Goal: Task Accomplishment & Management: Manage account settings

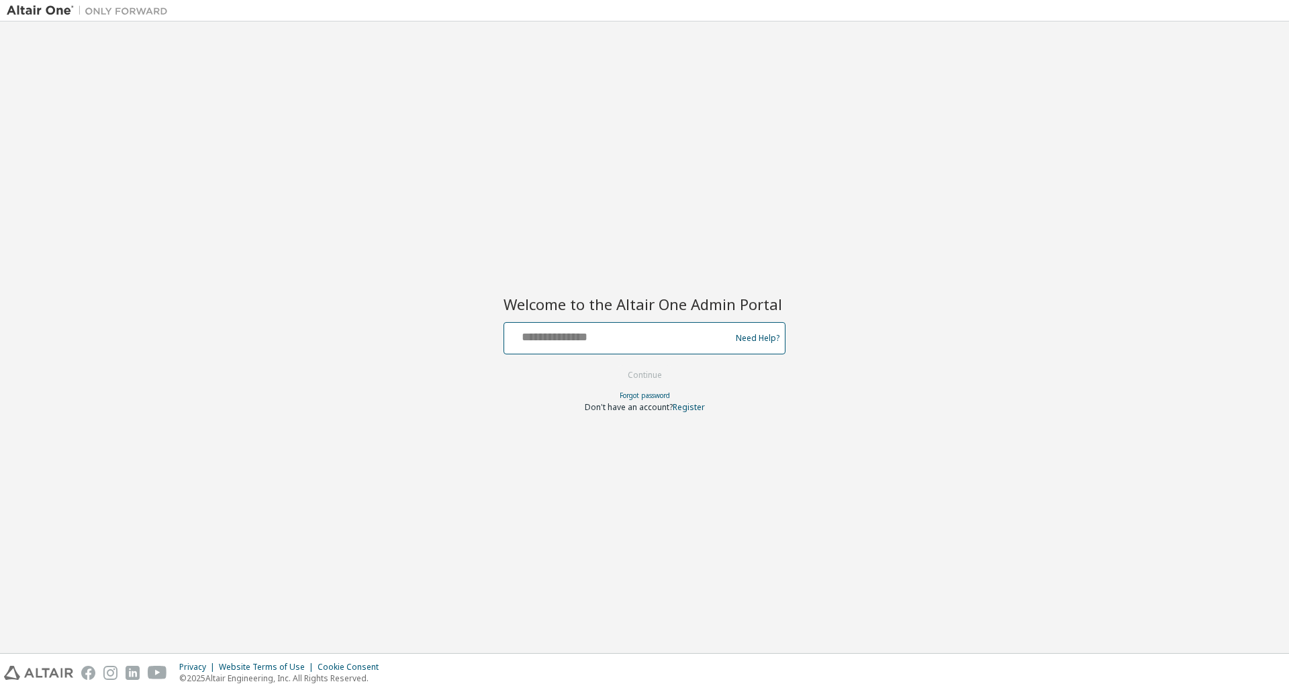
click at [608, 332] on input "text" at bounding box center [620, 335] width 220 height 19
type input "**********"
click at [614, 365] on button "Continue" at bounding box center [645, 375] width 62 height 20
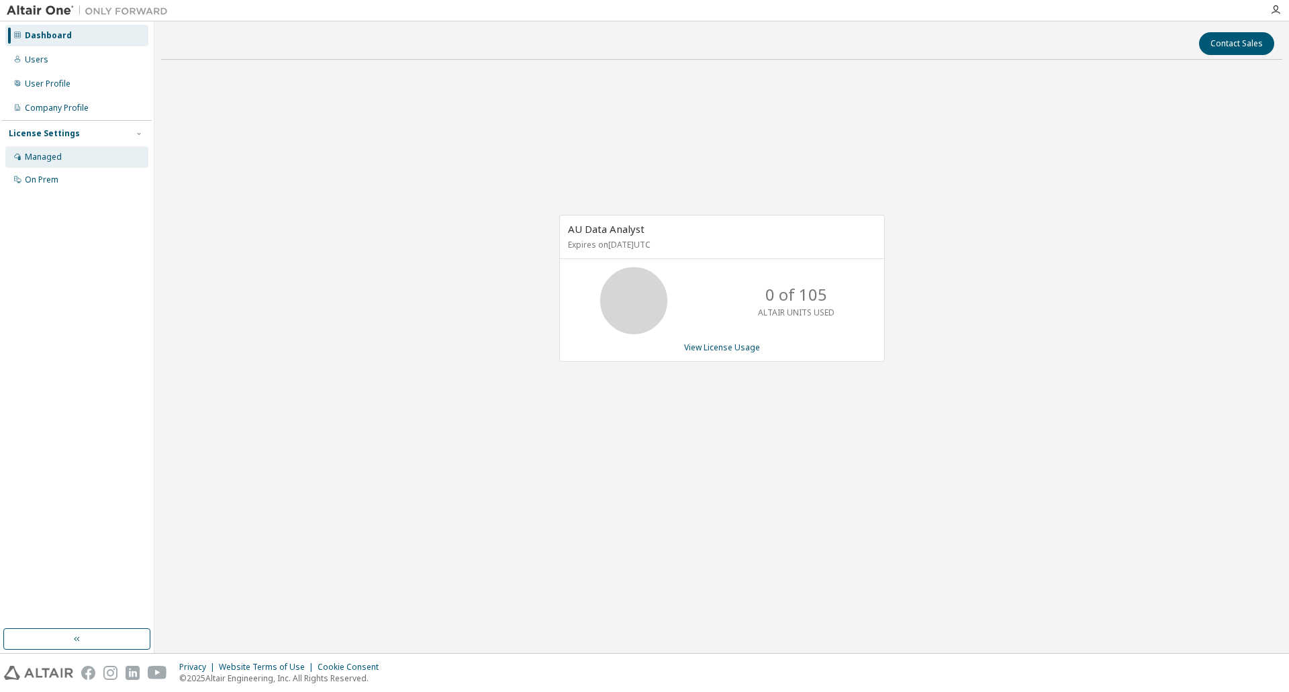
click at [45, 154] on div "Managed" at bounding box center [43, 157] width 37 height 11
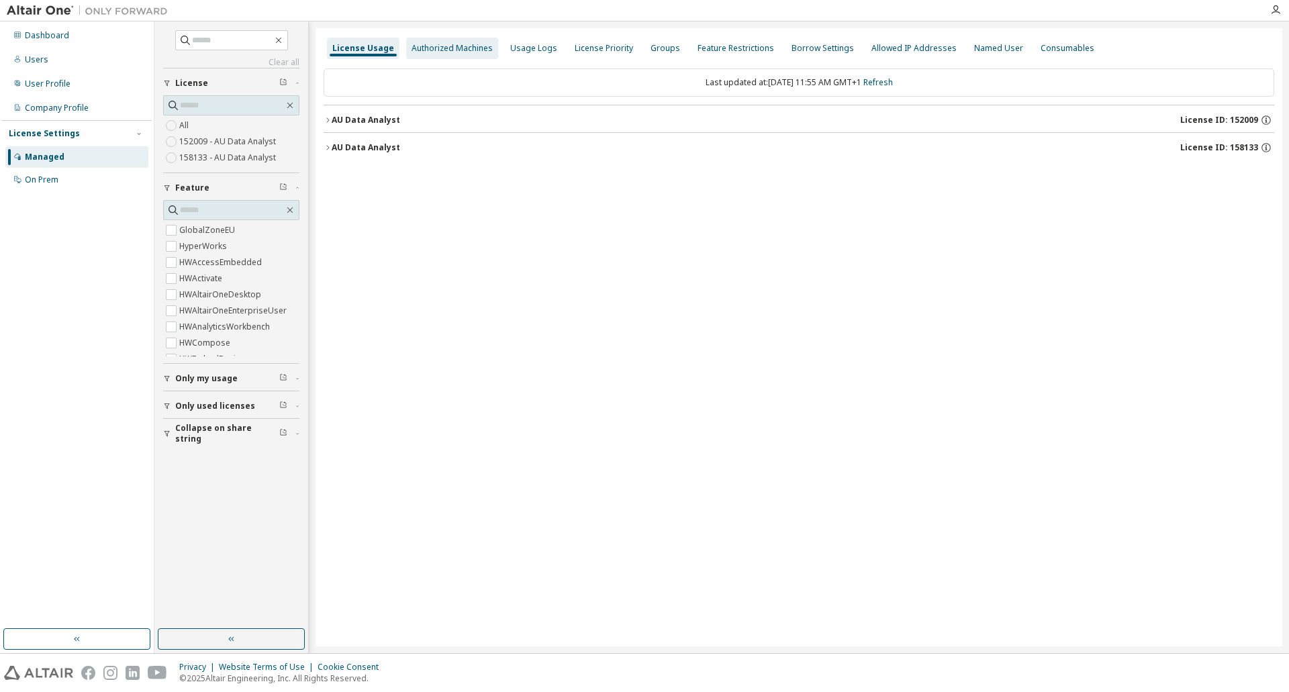
click at [434, 44] on div "Authorized Machines" at bounding box center [452, 48] width 81 height 11
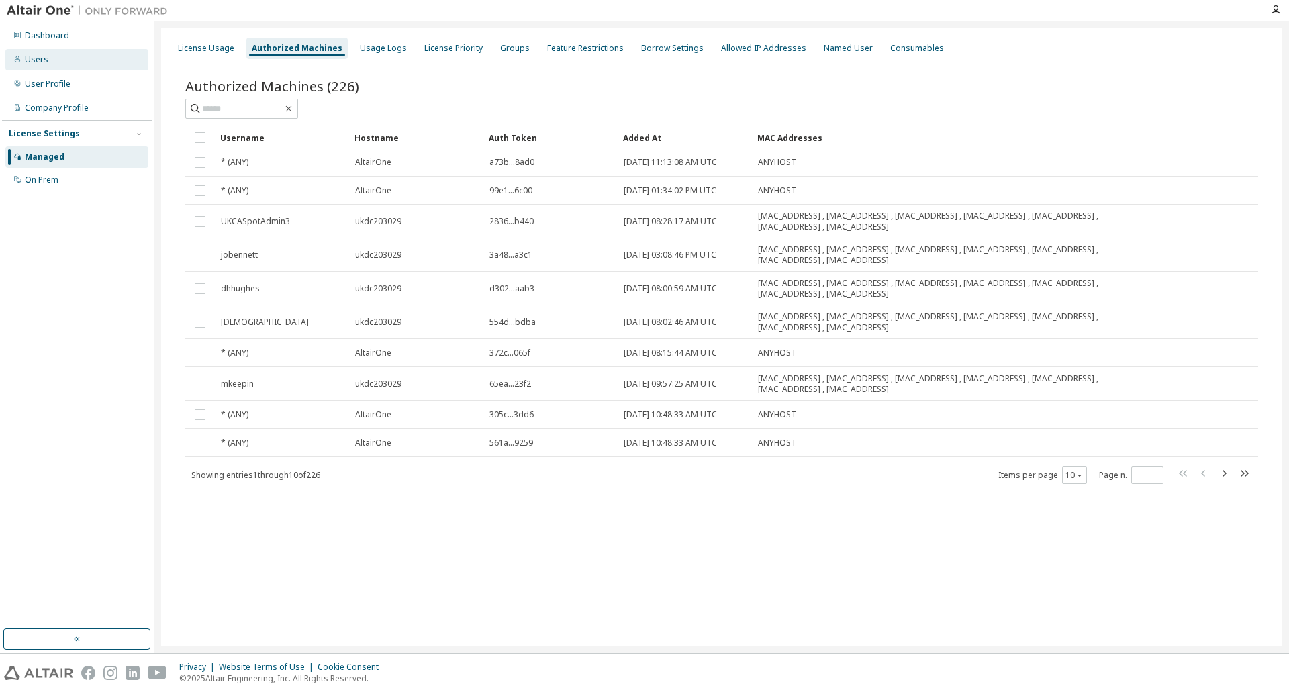
click at [52, 54] on div "Users" at bounding box center [76, 59] width 143 height 21
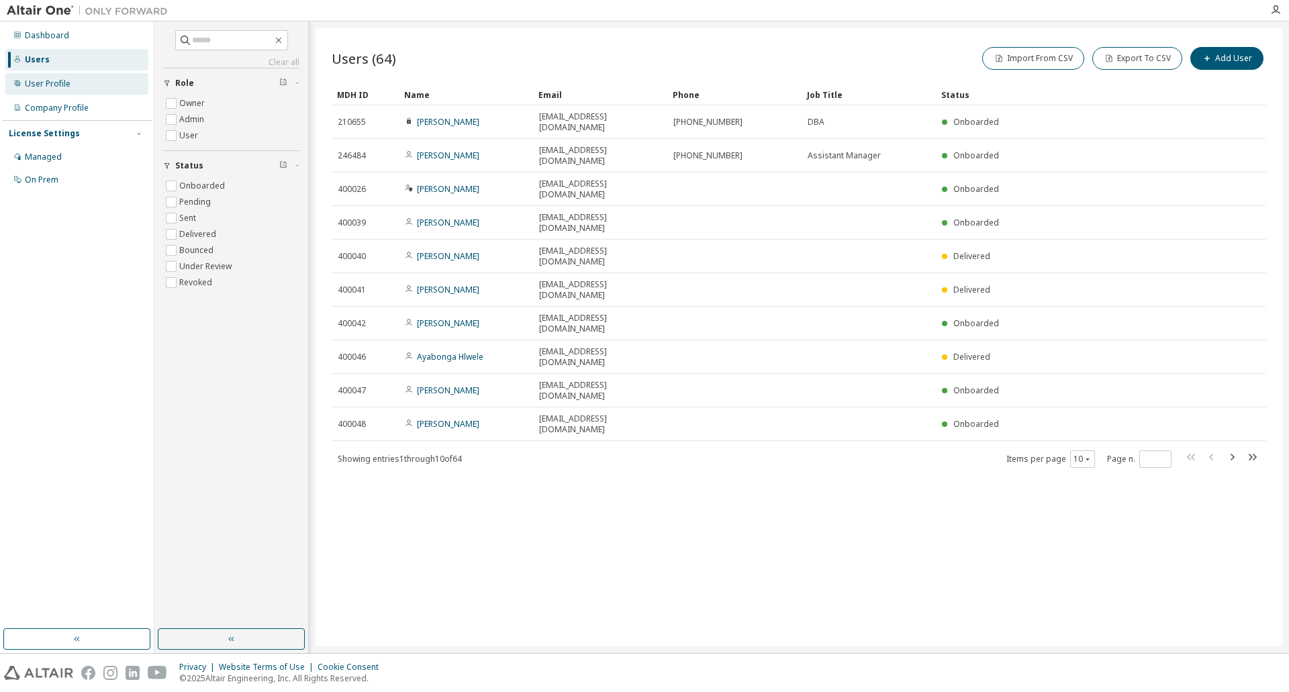
click at [45, 87] on div "User Profile" at bounding box center [48, 84] width 46 height 11
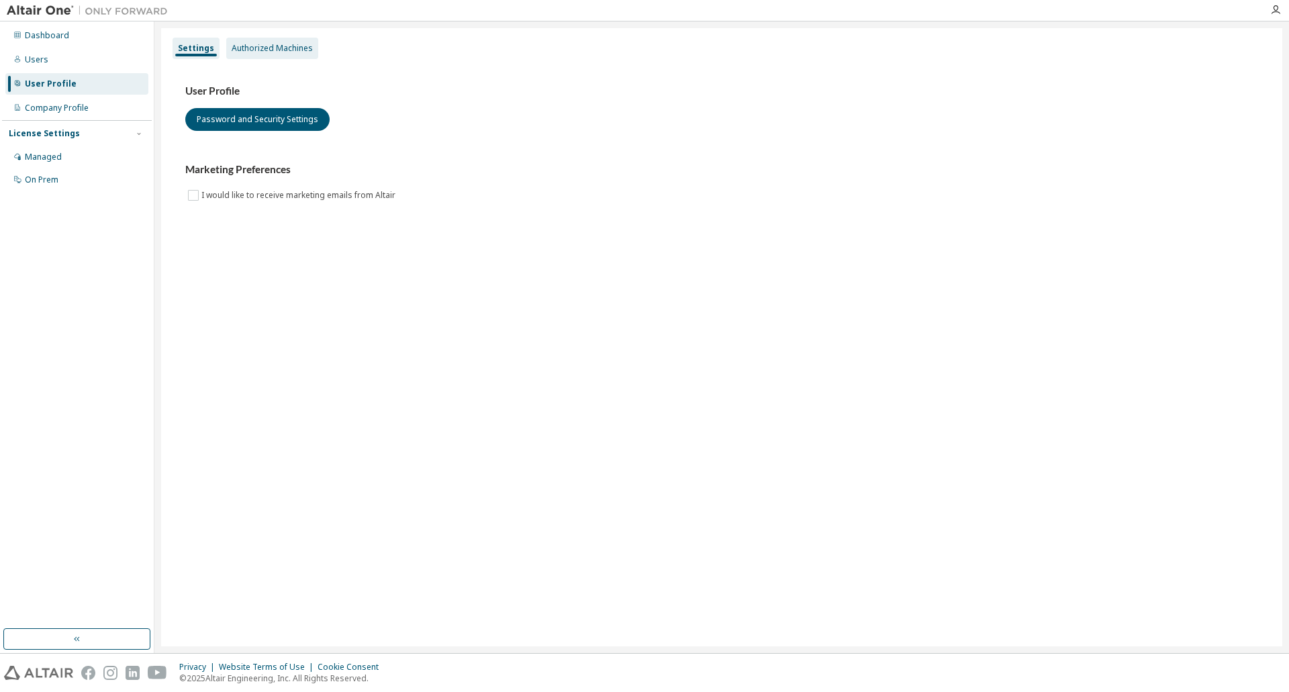
click at [265, 43] on div "Authorized Machines" at bounding box center [272, 48] width 81 height 11
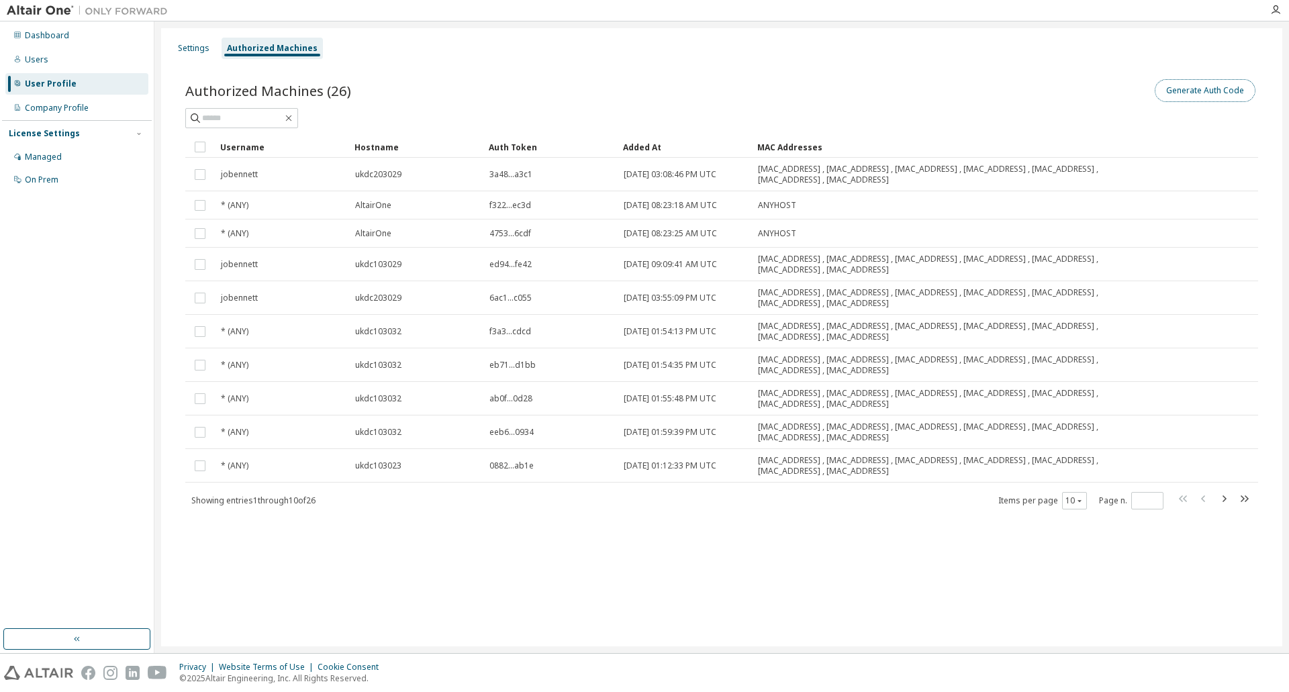
click at [1210, 88] on button "Generate Auth Code" at bounding box center [1205, 90] width 101 height 23
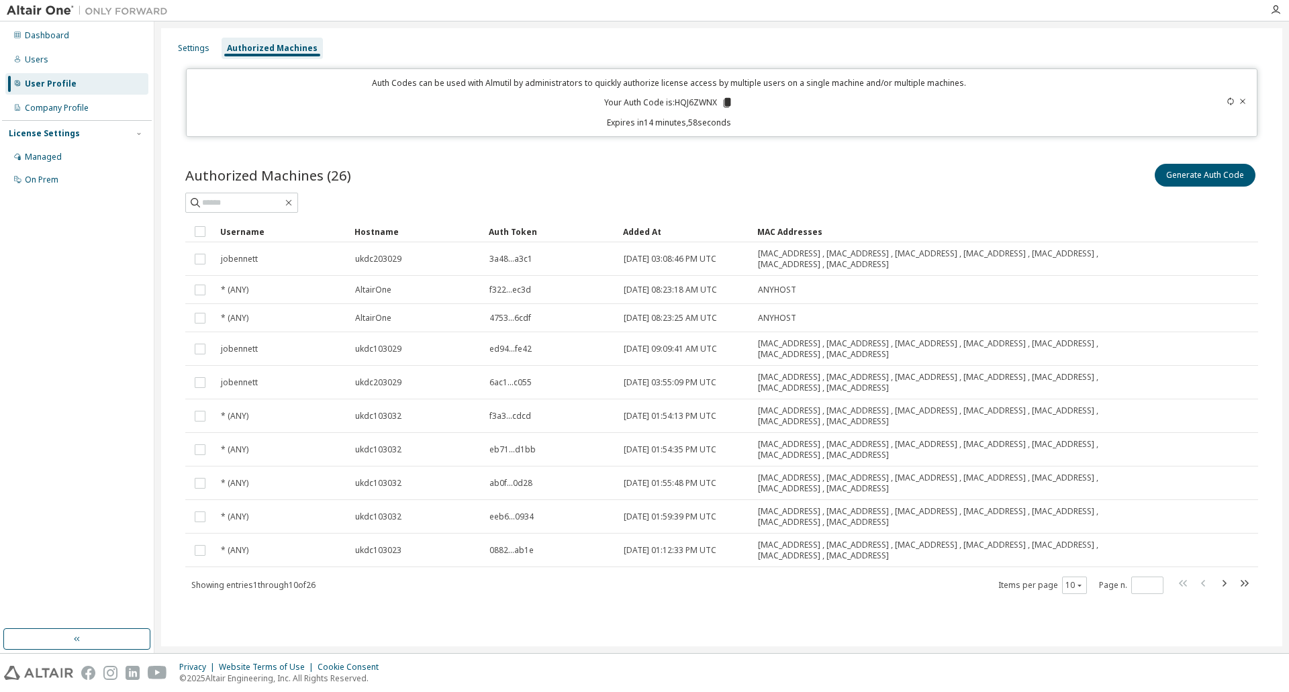
click at [728, 103] on icon at bounding box center [727, 102] width 7 height 9
click at [893, 173] on div "Generate Auth Code" at bounding box center [990, 175] width 537 height 28
